Goal: Navigation & Orientation: Find specific page/section

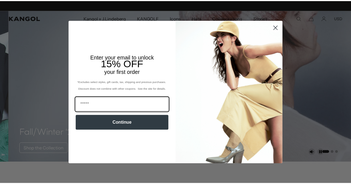
scroll to position [0, 114]
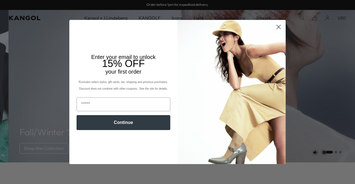
click at [278, 27] on circle "Close dialog" at bounding box center [278, 26] width 9 height 9
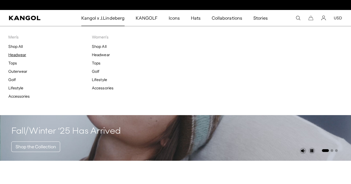
scroll to position [0, 0]
click at [21, 54] on link "Headwear" at bounding box center [17, 54] width 18 height 5
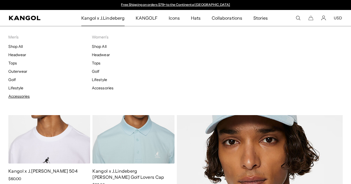
click at [19, 96] on link "Accessories" at bounding box center [18, 96] width 21 height 5
